Goal: Contribute content: Contribute content

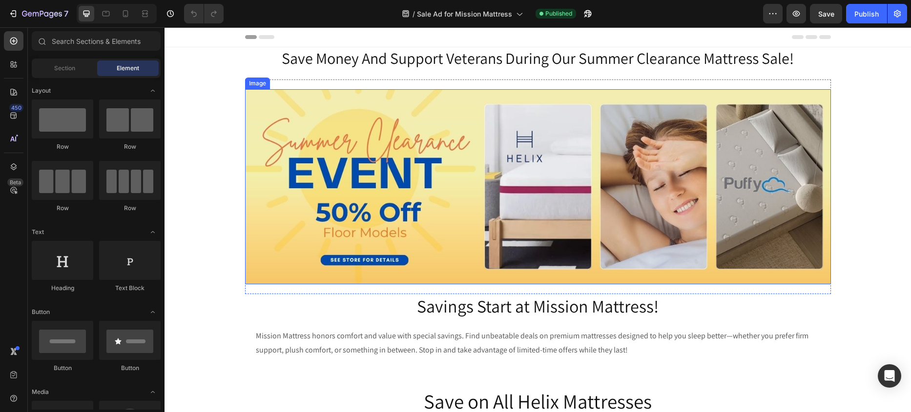
click at [341, 168] on img at bounding box center [538, 186] width 586 height 195
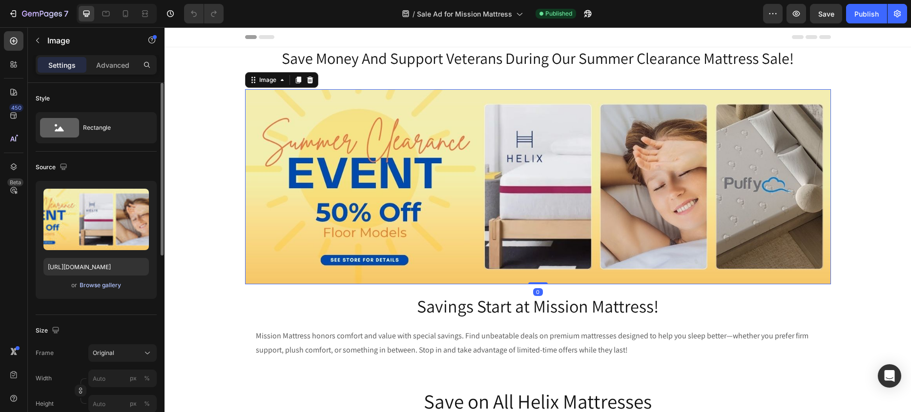
click at [87, 286] on div "Browse gallery" at bounding box center [100, 285] width 41 height 9
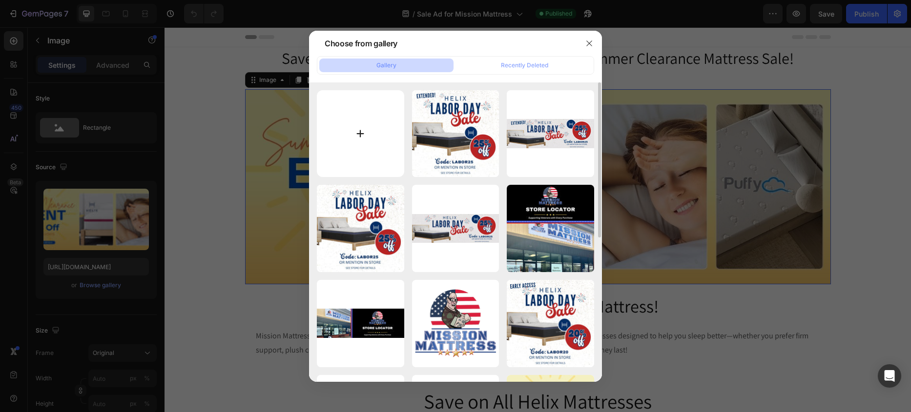
click at [355, 133] on input "file" at bounding box center [360, 133] width 87 height 87
type input "C:\fakepath\Mission Mattress Fall into Savings 1500x500.jpg"
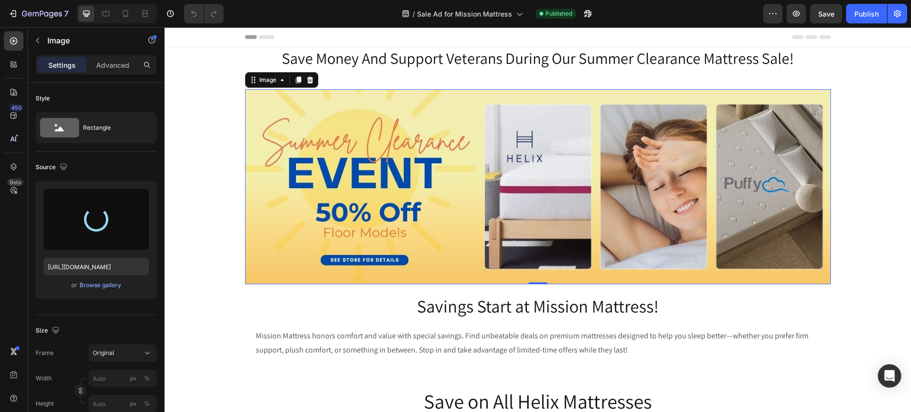
type input "[URL][DOMAIN_NAME]"
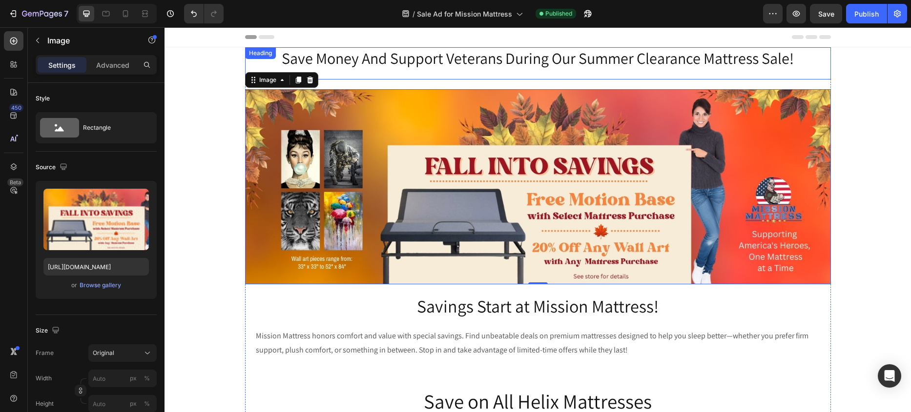
click at [601, 61] on h2 "Save Money And Support Veterans During Our Summer Clearance Mattress Sale!" at bounding box center [538, 58] width 586 height 22
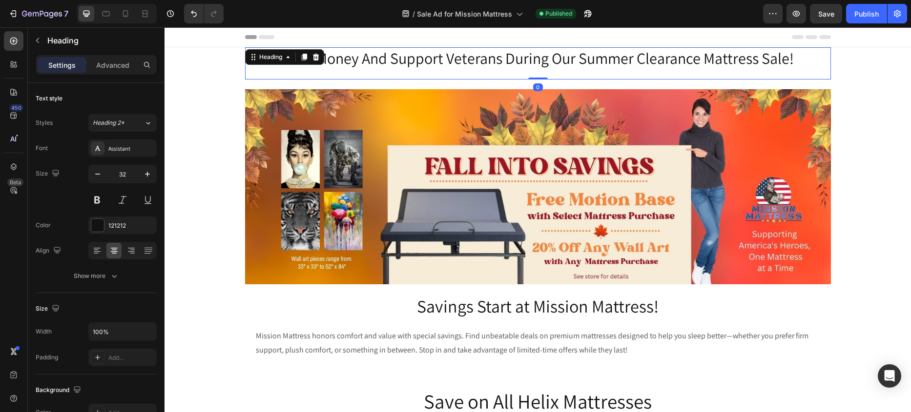
click at [601, 61] on h2 "Save Money And Support Veterans During Our Summer Clearance Mattress Sale!" at bounding box center [538, 58] width 586 height 22
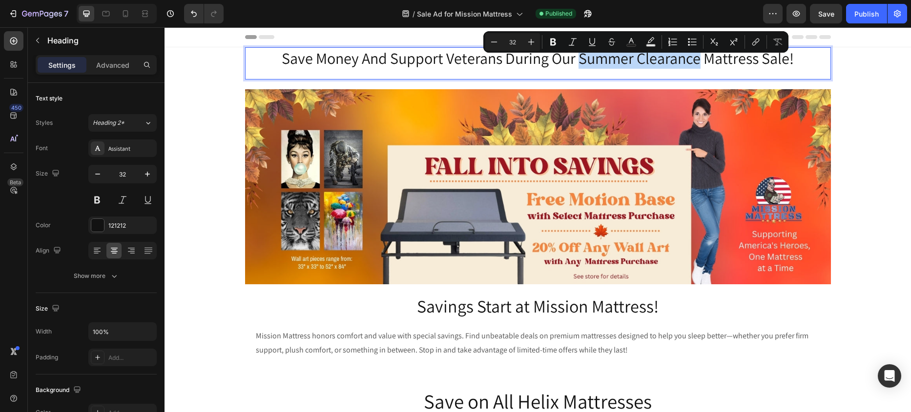
drag, startPoint x: 605, startPoint y: 61, endPoint x: 699, endPoint y: 64, distance: 93.8
click at [697, 61] on p "Save Money And Support Veterans During Our Summer Clearance Mattress Sale!" at bounding box center [538, 58] width 584 height 20
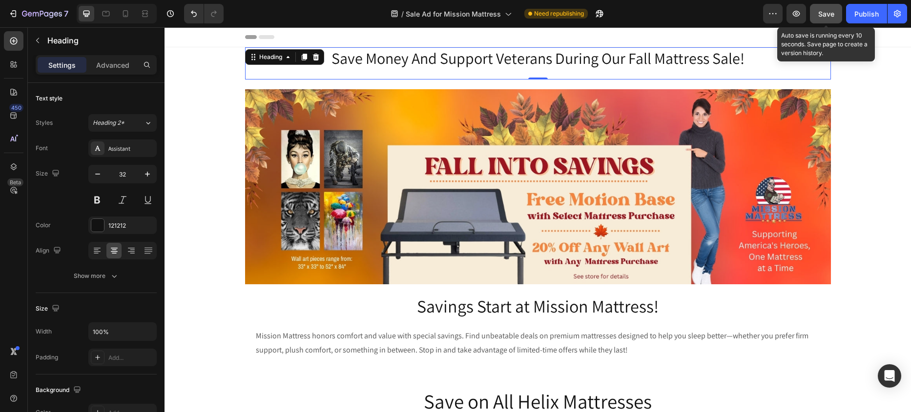
click at [823, 13] on span "Save" at bounding box center [826, 14] width 16 height 8
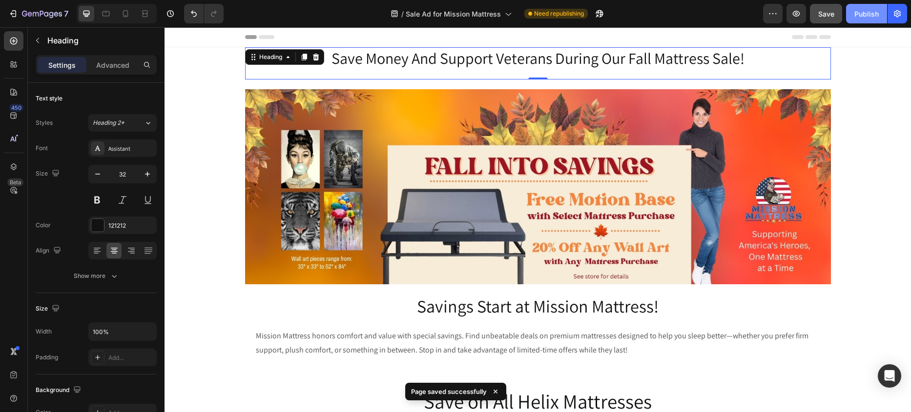
click at [868, 12] on div "Publish" at bounding box center [866, 14] width 24 height 10
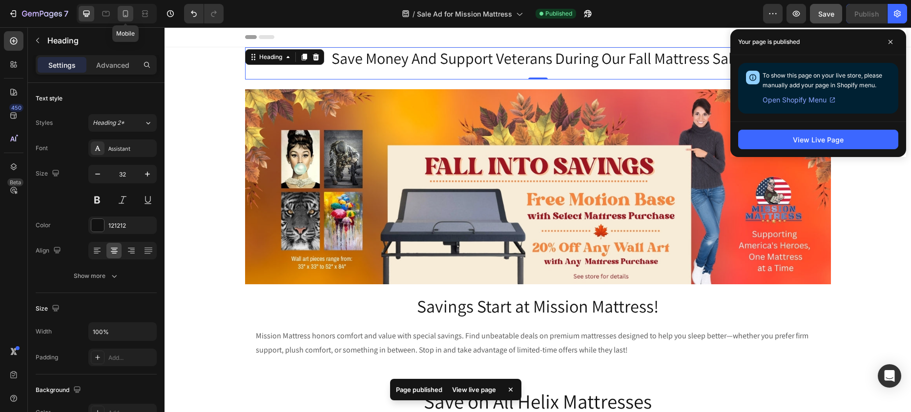
click at [128, 12] on icon at bounding box center [126, 14] width 10 height 10
type input "41"
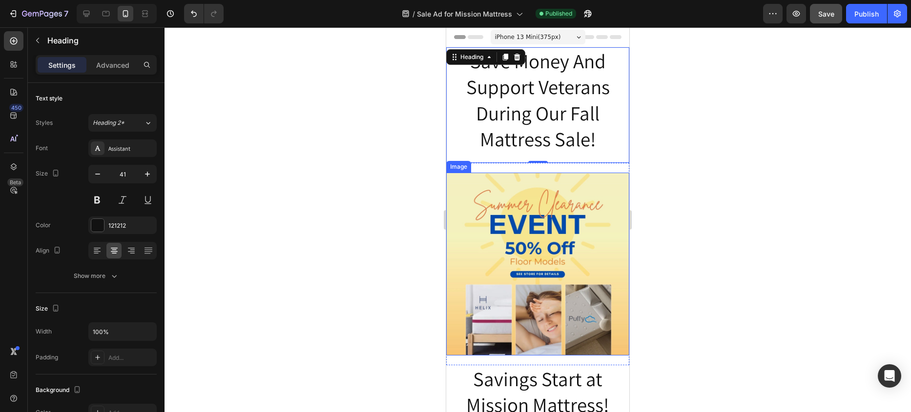
click at [493, 244] on img at bounding box center [537, 264] width 183 height 183
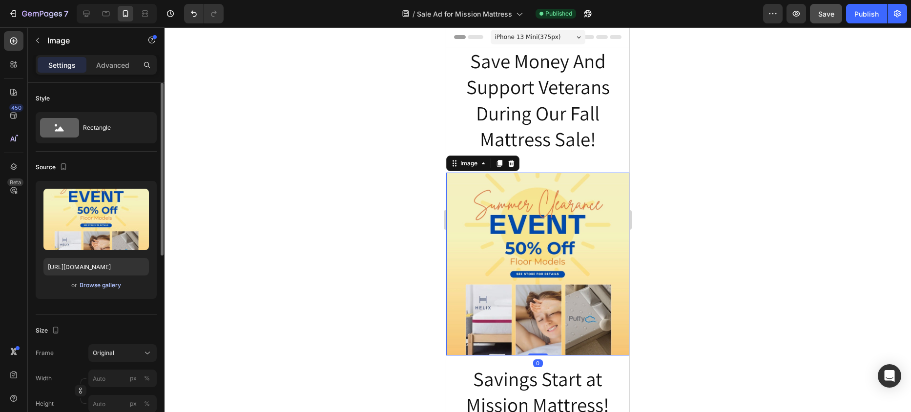
click at [99, 285] on div "Browse gallery" at bounding box center [100, 285] width 41 height 9
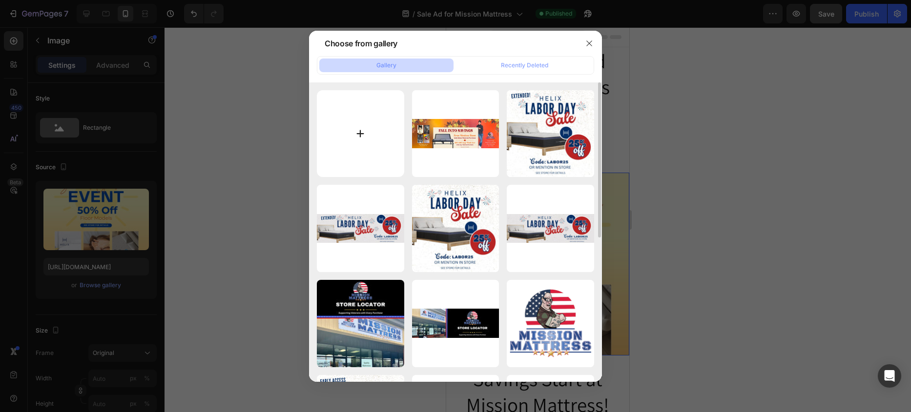
click at [358, 133] on input "file" at bounding box center [360, 133] width 87 height 87
type input "C:\fakepath\Mission Mattress Fall into Savings 1080x1080.jpg"
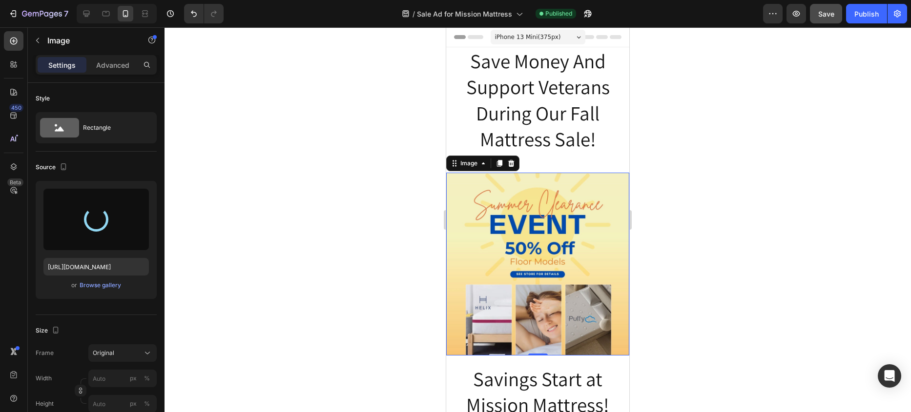
type input "[URL][DOMAIN_NAME]"
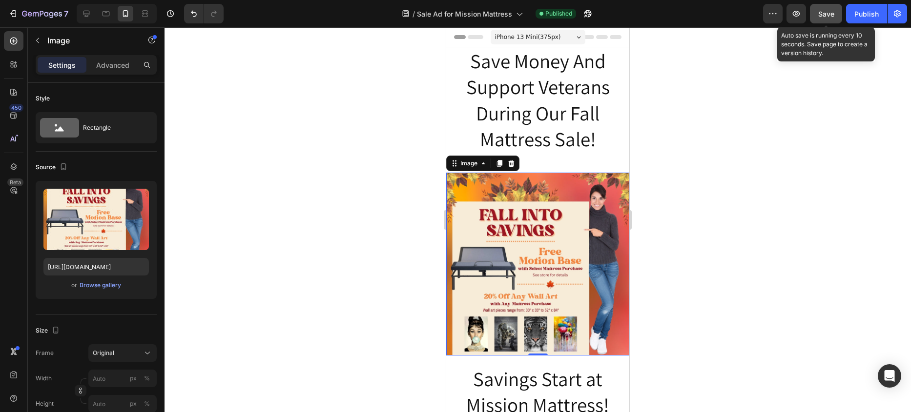
click at [828, 14] on span "Save" at bounding box center [826, 14] width 16 height 8
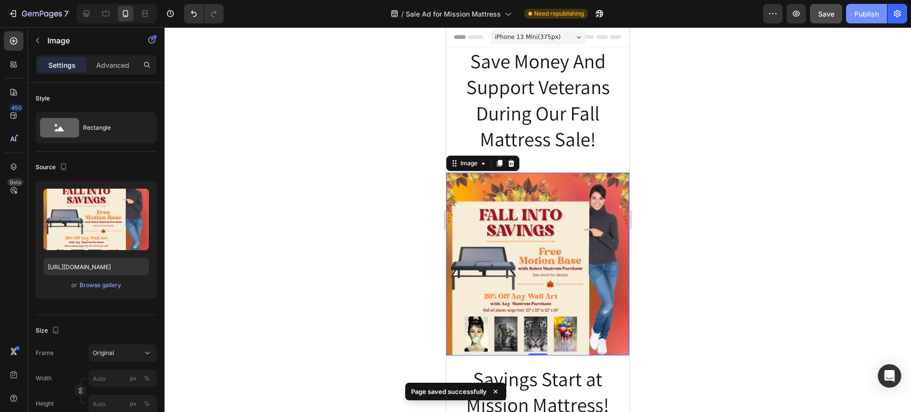
click at [871, 16] on div "Publish" at bounding box center [866, 14] width 24 height 10
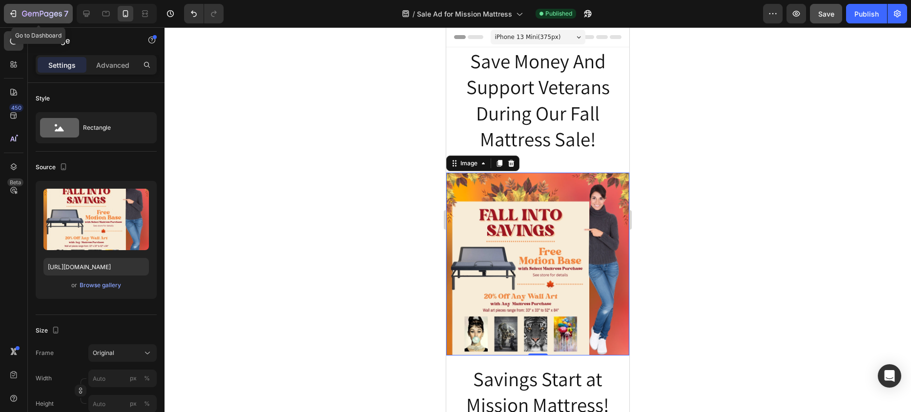
click at [13, 11] on icon "button" at bounding box center [13, 14] width 10 height 10
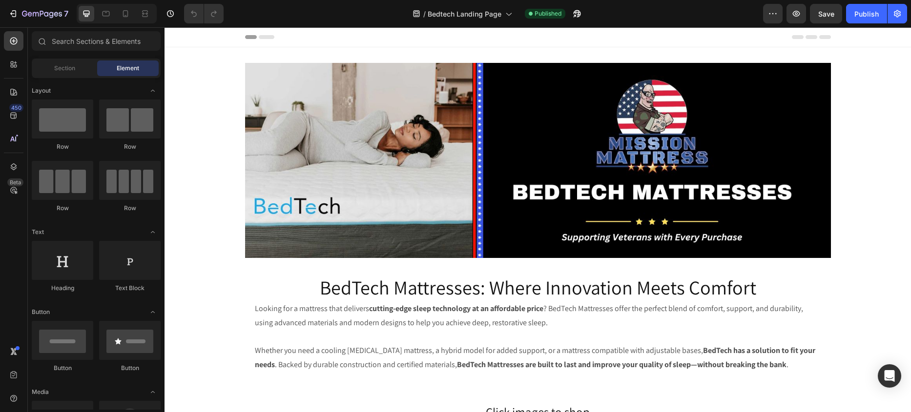
scroll to position [73, 0]
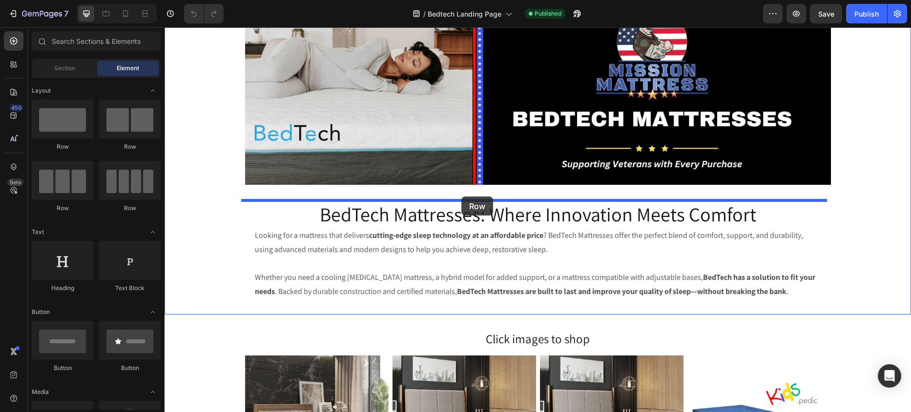
drag, startPoint x: 226, startPoint y: 156, endPoint x: 461, endPoint y: 197, distance: 238.3
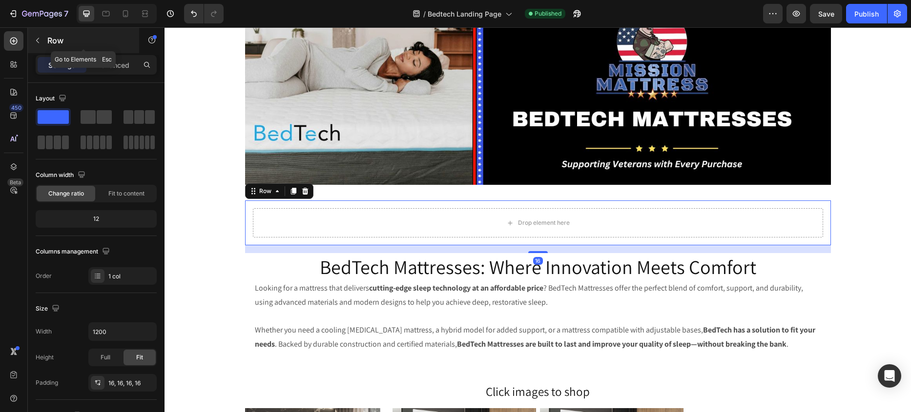
click at [39, 39] on icon "button" at bounding box center [38, 41] width 8 height 8
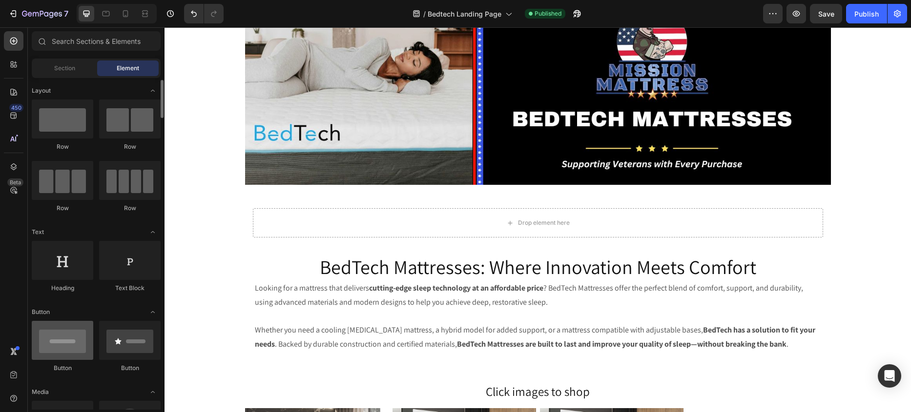
scroll to position [107, 0]
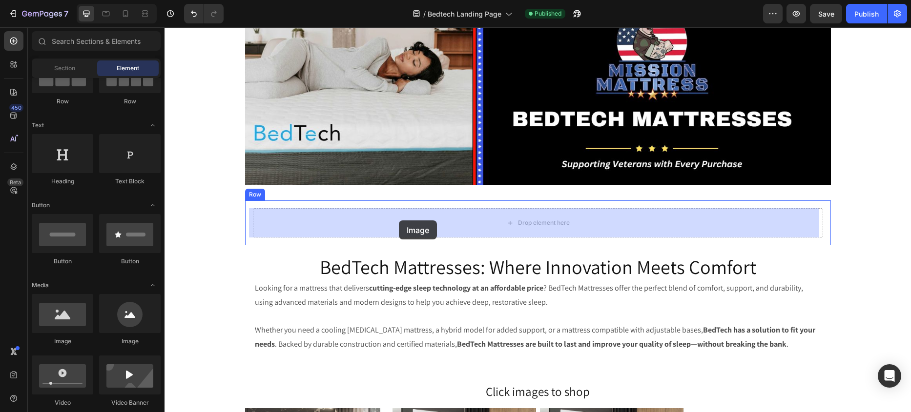
drag, startPoint x: 236, startPoint y: 351, endPoint x: 397, endPoint y: 221, distance: 207.5
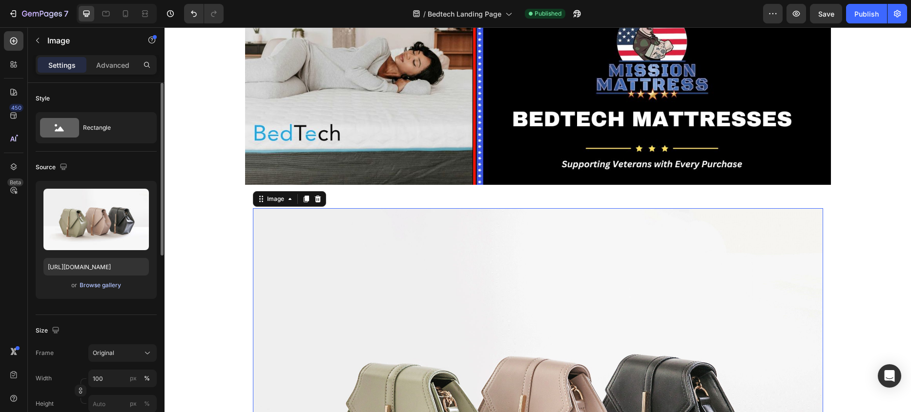
click at [95, 283] on div "Browse gallery" at bounding box center [100, 285] width 41 height 9
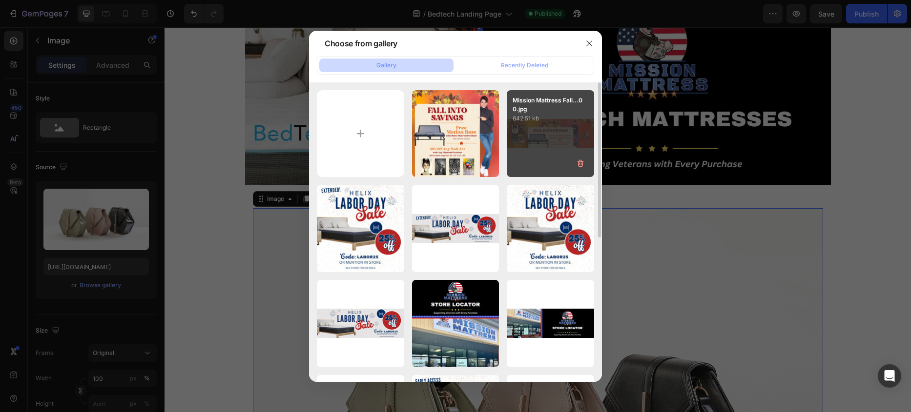
click at [554, 128] on div "Mission Mattress Fall...00.jpg 642.51 kb" at bounding box center [550, 133] width 87 height 87
type input "[URL][DOMAIN_NAME]"
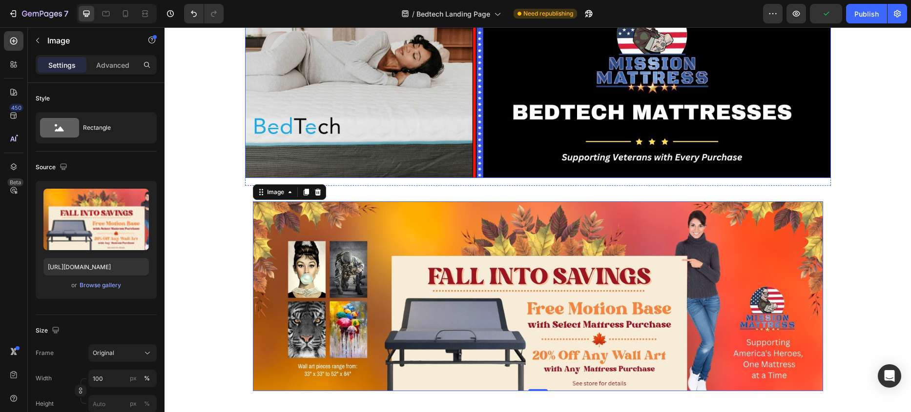
scroll to position [44, 0]
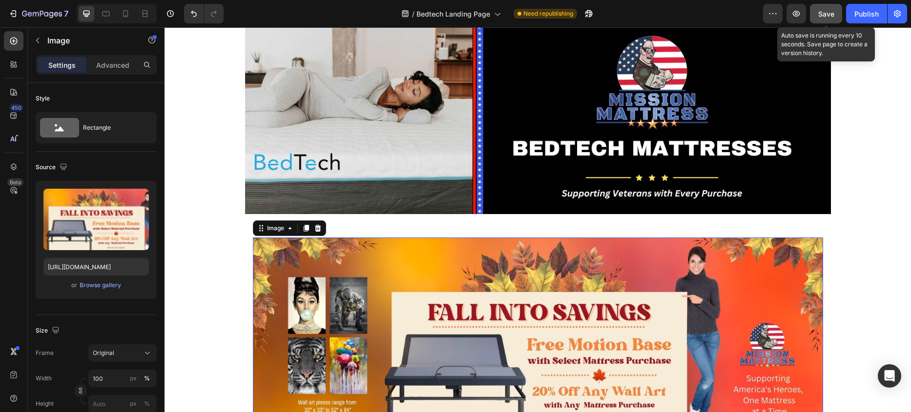
click at [829, 12] on span "Save" at bounding box center [826, 14] width 16 height 8
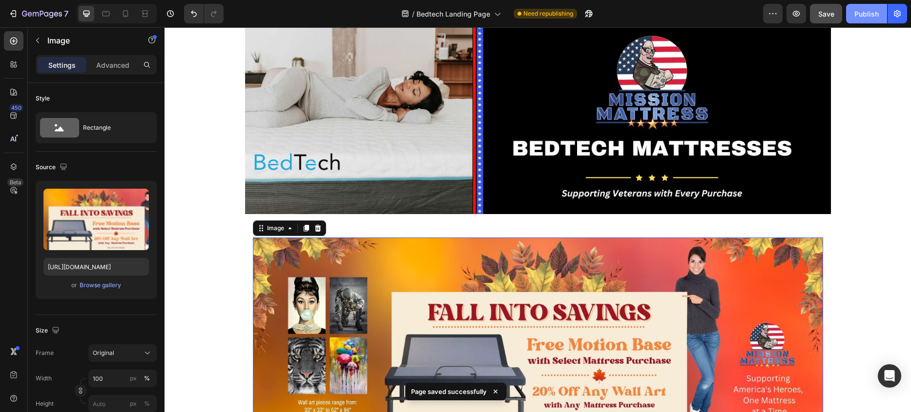
click at [863, 14] on div "Publish" at bounding box center [866, 14] width 24 height 10
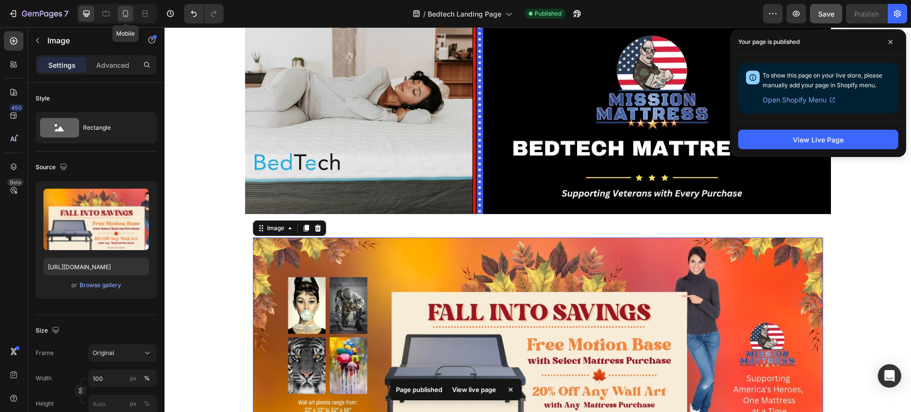
click at [127, 13] on icon at bounding box center [125, 13] width 5 height 7
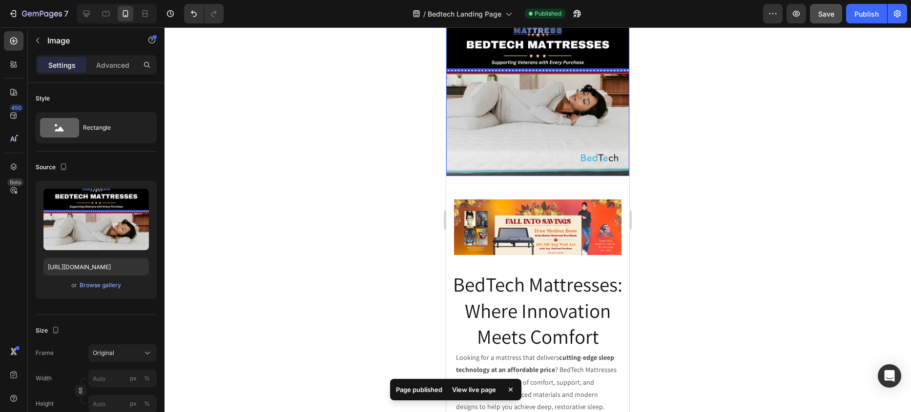
click at [507, 93] on img at bounding box center [537, 84] width 183 height 183
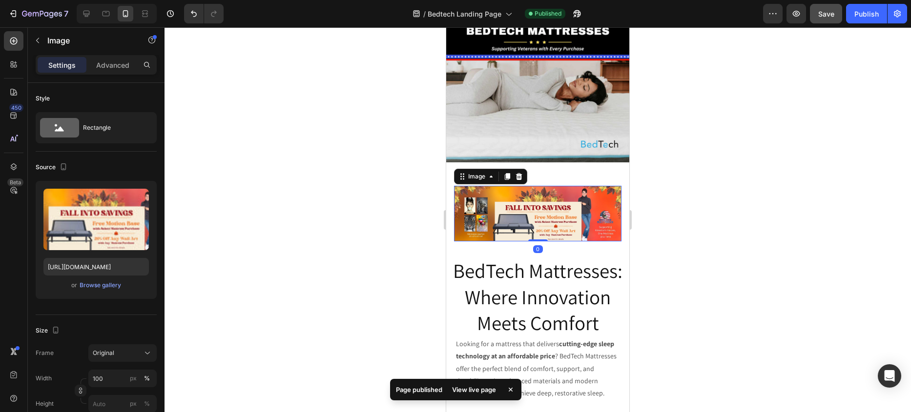
click at [485, 199] on img at bounding box center [537, 214] width 167 height 56
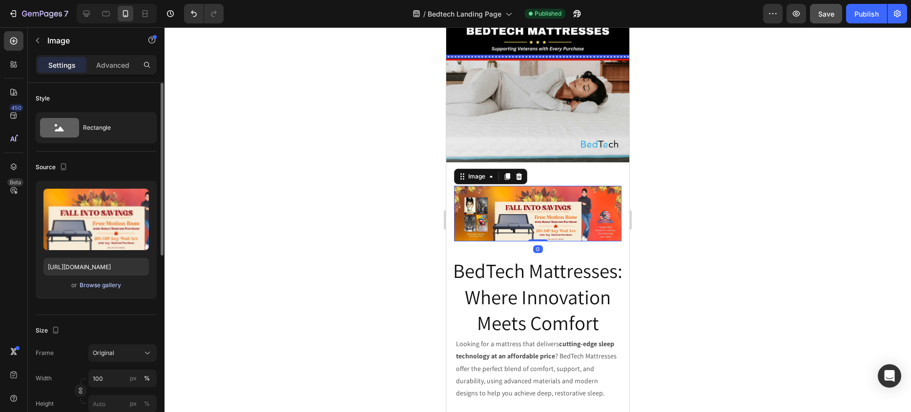
click at [99, 285] on div "Browse gallery" at bounding box center [100, 285] width 41 height 9
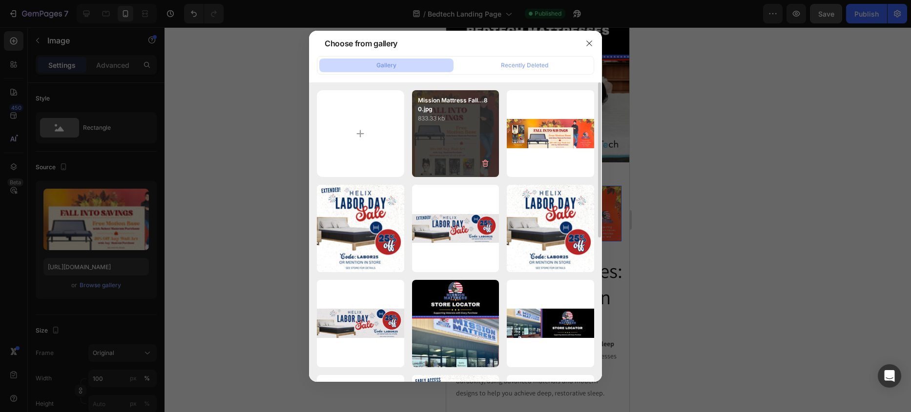
click at [428, 127] on div "Mission Mattress Fall...80.jpg 833.33 kb" at bounding box center [455, 133] width 87 height 87
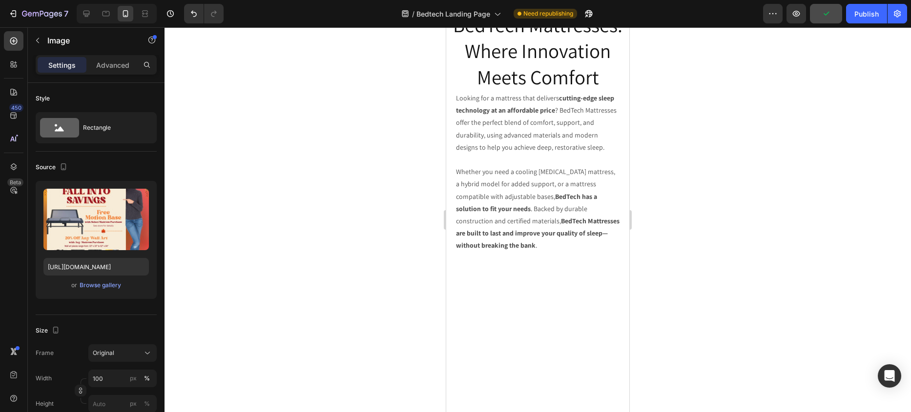
scroll to position [16, 0]
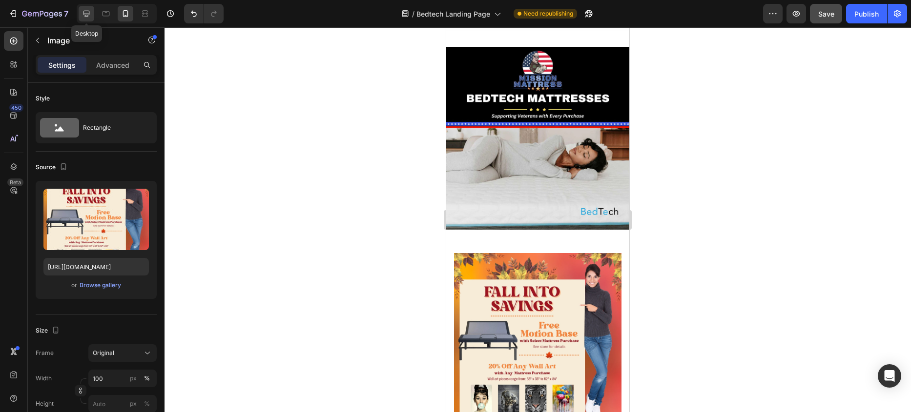
click at [84, 13] on icon at bounding box center [87, 14] width 10 height 10
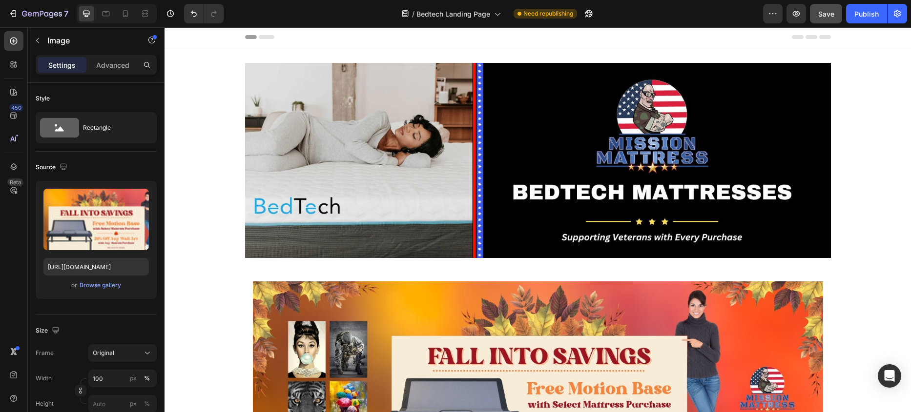
click at [306, 317] on img at bounding box center [538, 377] width 570 height 190
click at [192, 9] on icon "Undo/Redo" at bounding box center [194, 14] width 10 height 10
click at [194, 13] on icon "Undo/Redo" at bounding box center [194, 14] width 10 height 10
type input "https://cdn.shopify.com/s/files/1/2005/9307/files/image_demo.jpg"
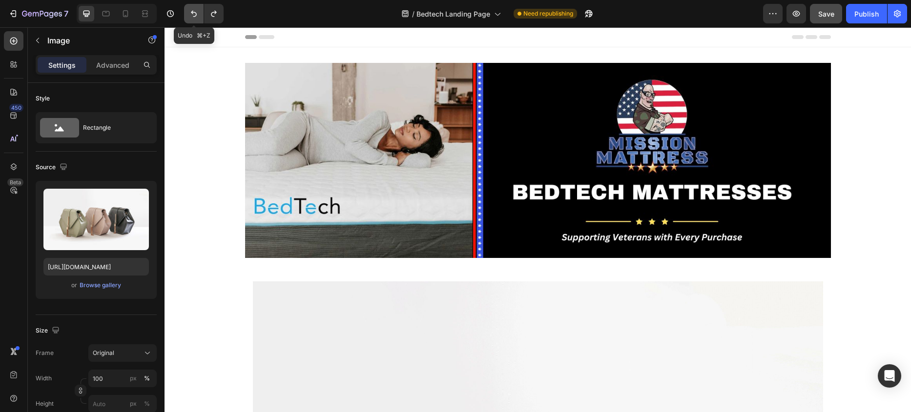
click at [194, 13] on icon "Undo/Redo" at bounding box center [194, 14] width 10 height 10
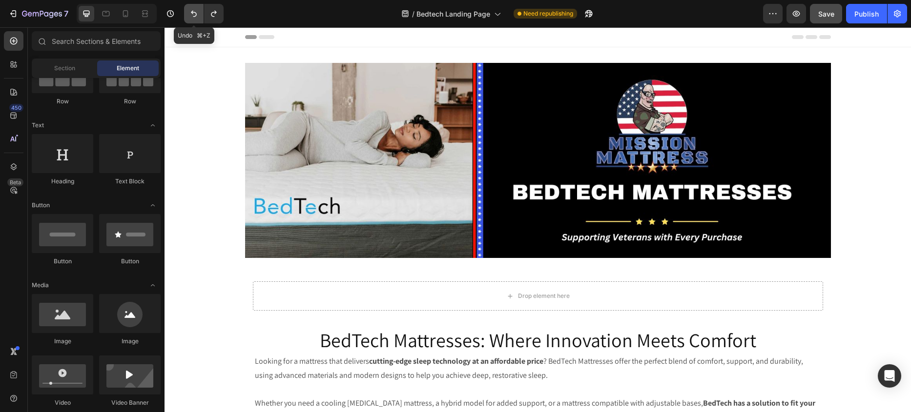
click at [194, 13] on icon "Undo/Redo" at bounding box center [194, 14] width 10 height 10
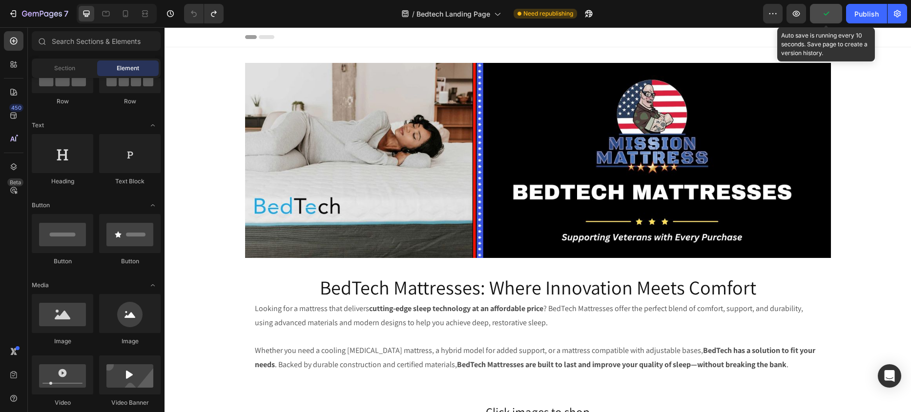
click at [829, 11] on icon "button" at bounding box center [826, 14] width 10 height 10
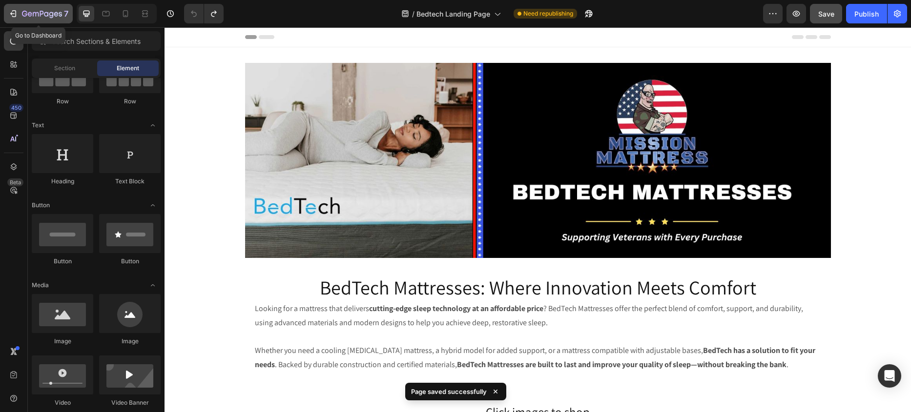
click at [14, 13] on icon "button" at bounding box center [13, 14] width 10 height 10
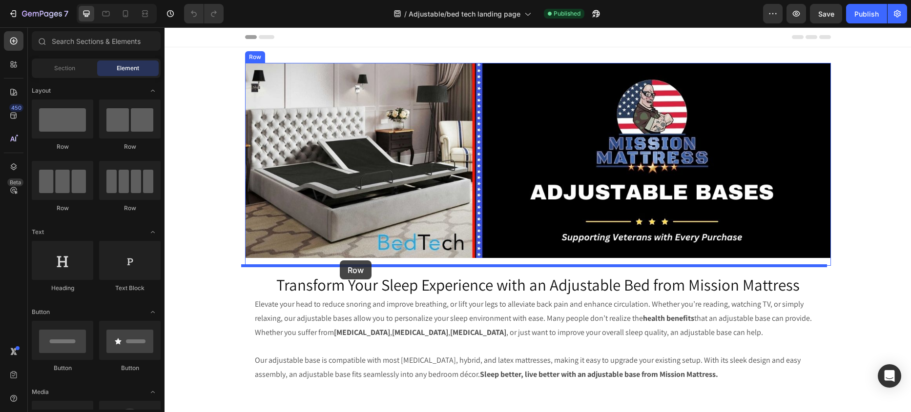
drag, startPoint x: 257, startPoint y: 159, endPoint x: 340, endPoint y: 261, distance: 131.2
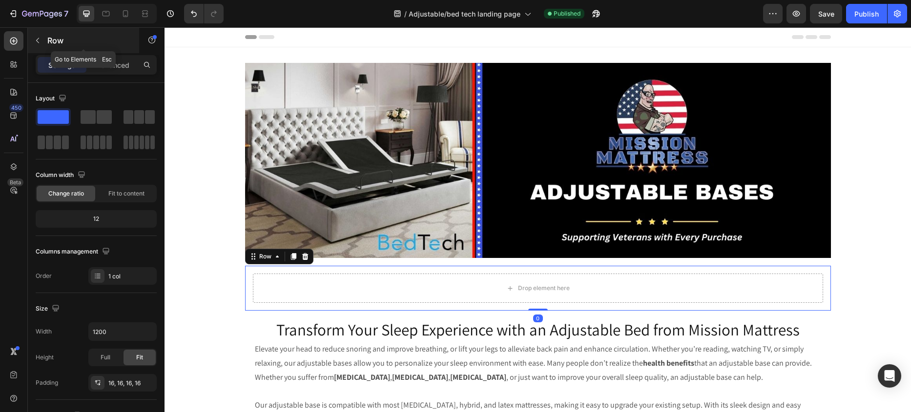
click at [37, 37] on icon "button" at bounding box center [38, 41] width 8 height 8
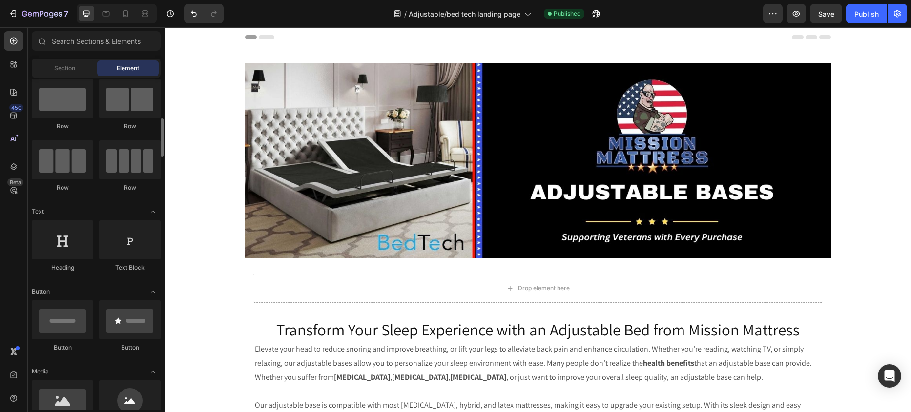
scroll to position [55, 0]
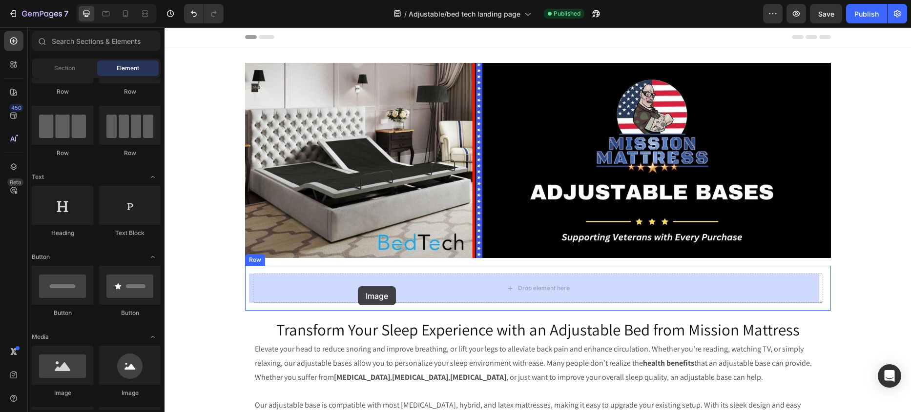
drag, startPoint x: 228, startPoint y: 397, endPoint x: 358, endPoint y: 286, distance: 170.3
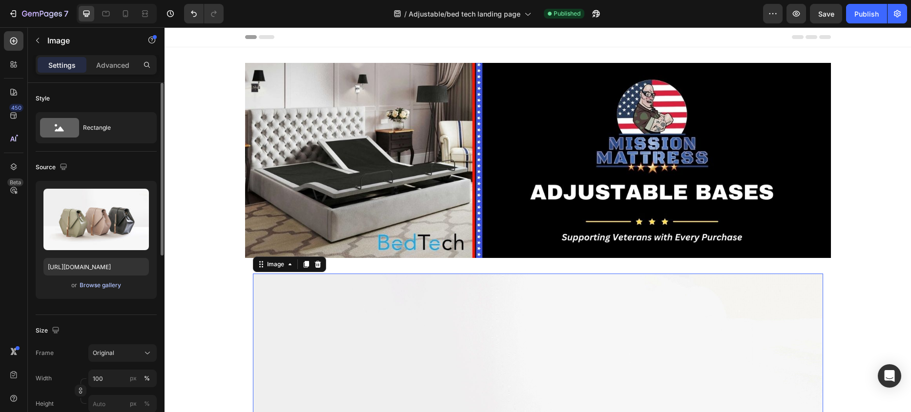
click at [100, 282] on div "Browse gallery" at bounding box center [100, 285] width 41 height 9
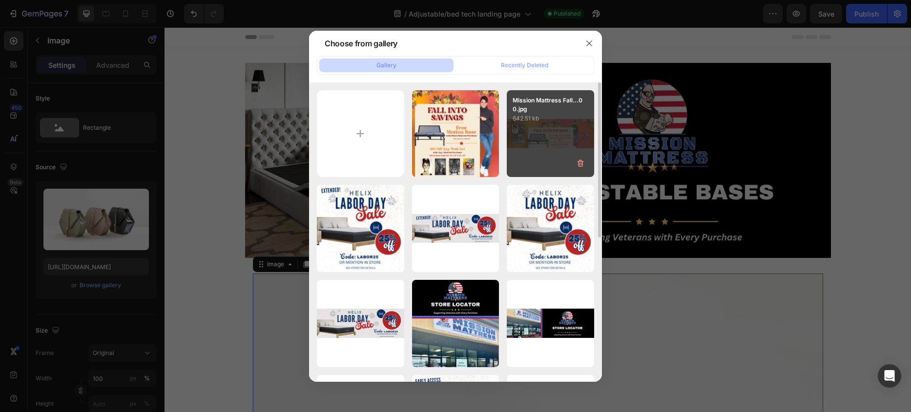
click at [524, 138] on div "Mission Mattress Fall...00.jpg 642.51 kb" at bounding box center [550, 133] width 87 height 87
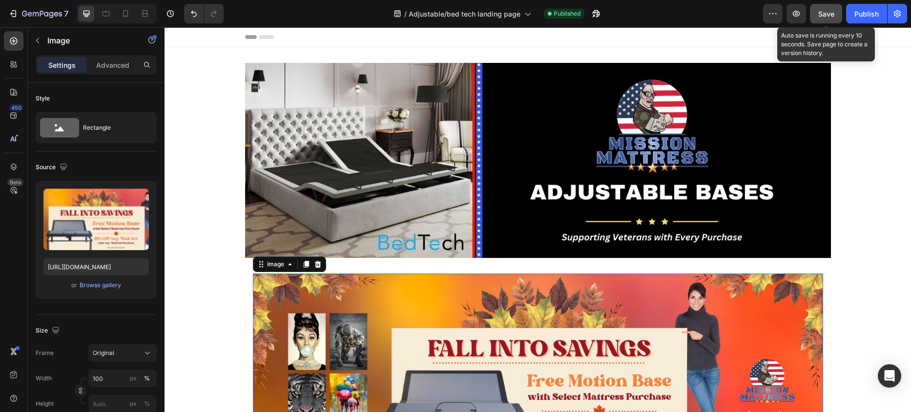
click at [827, 15] on span "Save" at bounding box center [826, 14] width 16 height 8
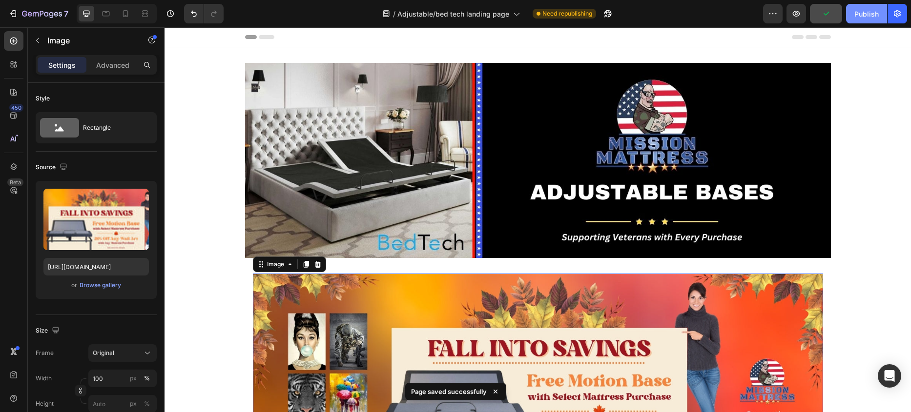
click at [867, 12] on div "Publish" at bounding box center [866, 14] width 24 height 10
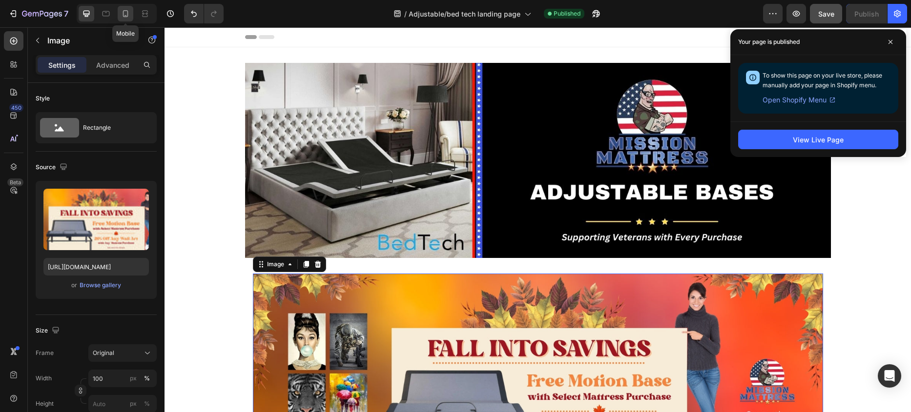
click at [122, 12] on icon at bounding box center [126, 14] width 10 height 10
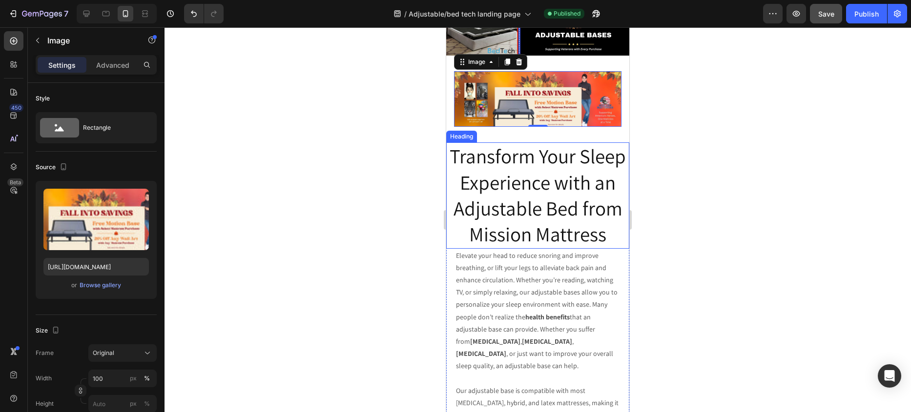
scroll to position [76, 0]
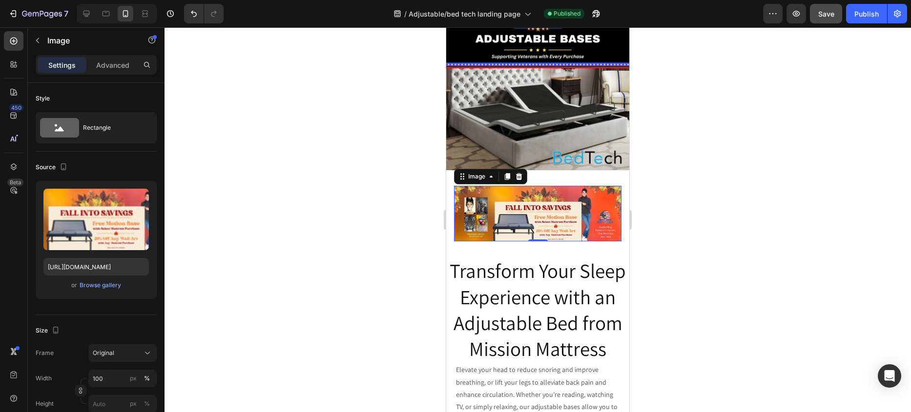
click at [495, 213] on img at bounding box center [537, 214] width 167 height 56
click at [109, 284] on div "Browse gallery" at bounding box center [100, 285] width 41 height 9
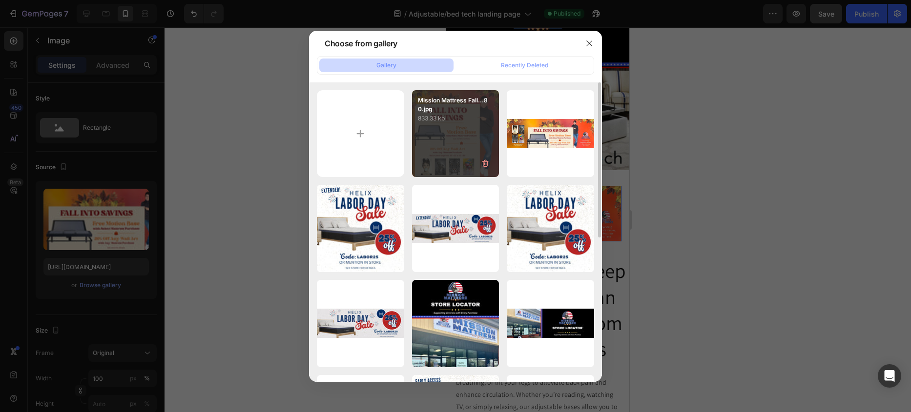
click at [463, 147] on div "Mission Mattress Fall...80.jpg 833.33 kb" at bounding box center [455, 133] width 87 height 87
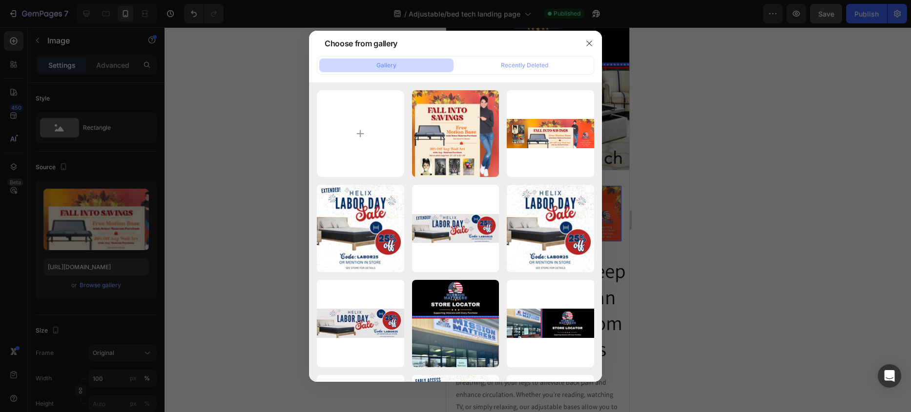
type input "[URL][DOMAIN_NAME]"
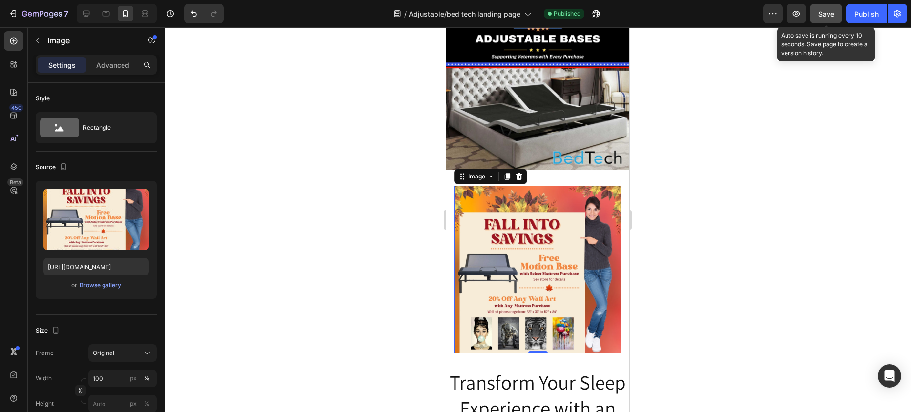
click at [825, 12] on span "Save" at bounding box center [826, 14] width 16 height 8
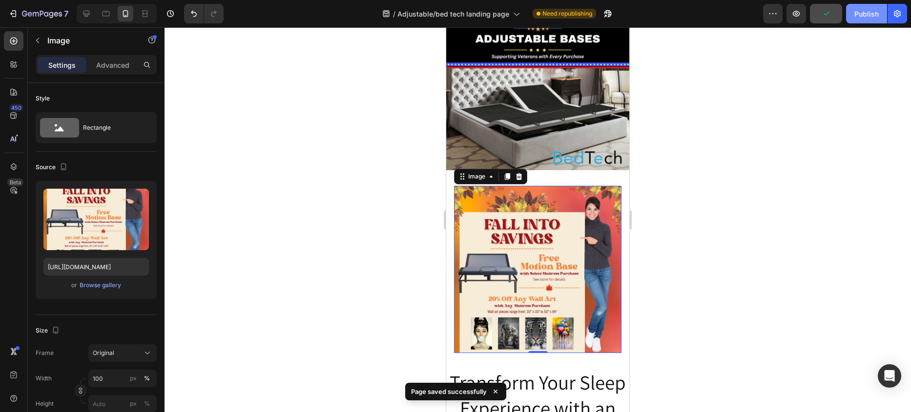
click at [873, 11] on div "Publish" at bounding box center [866, 14] width 24 height 10
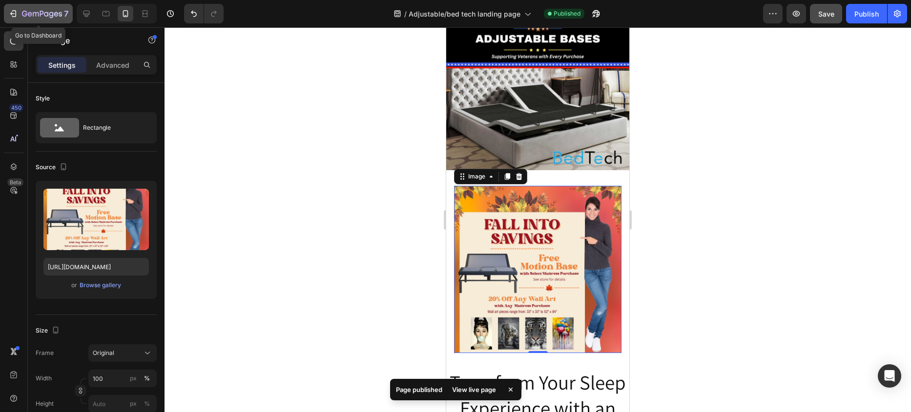
click at [12, 13] on icon "button" at bounding box center [12, 13] width 4 height 3
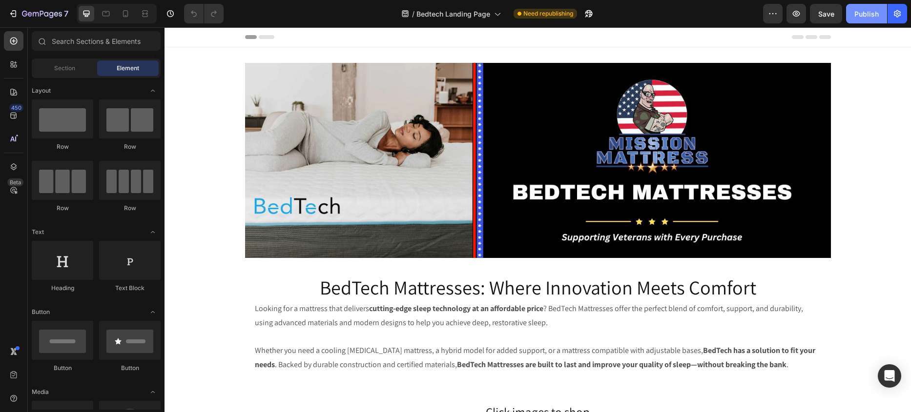
click at [867, 13] on div "Publish" at bounding box center [866, 14] width 24 height 10
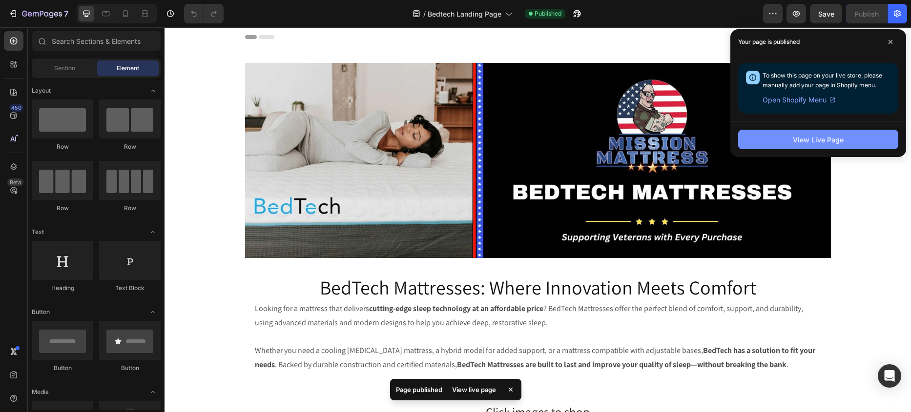
click at [816, 137] on div "View Live Page" at bounding box center [818, 140] width 51 height 10
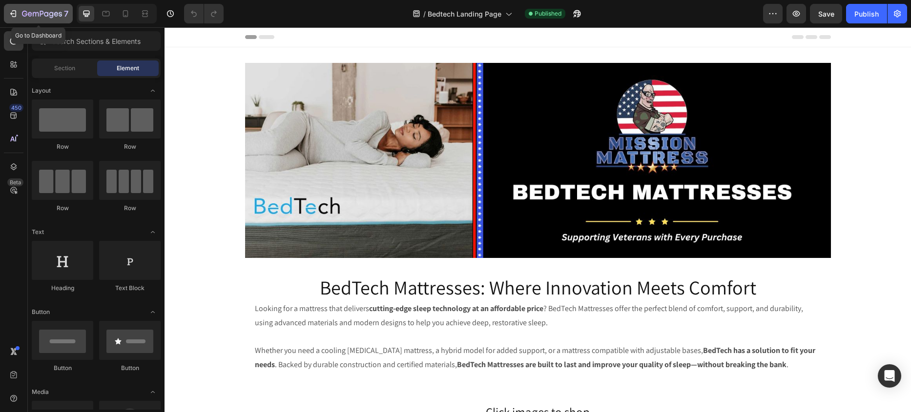
click at [14, 16] on icon "button" at bounding box center [13, 14] width 10 height 10
